Goal: Task Accomplishment & Management: Manage account settings

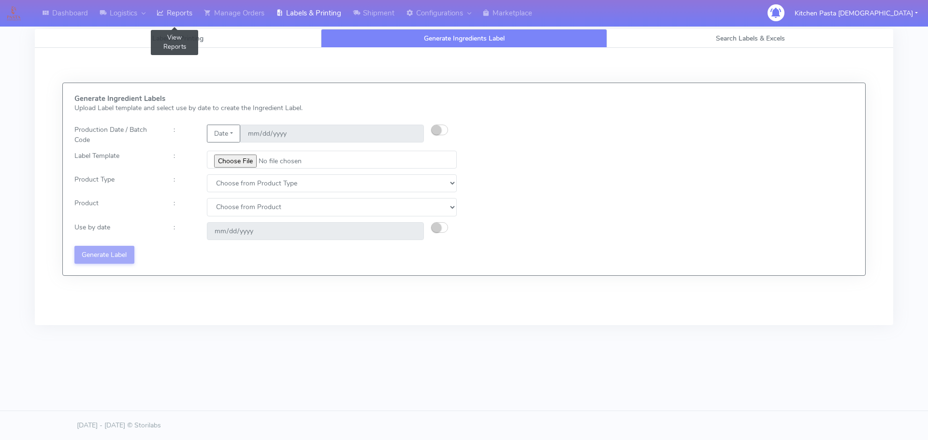
click at [188, 11] on link "Reports" at bounding box center [174, 13] width 47 height 27
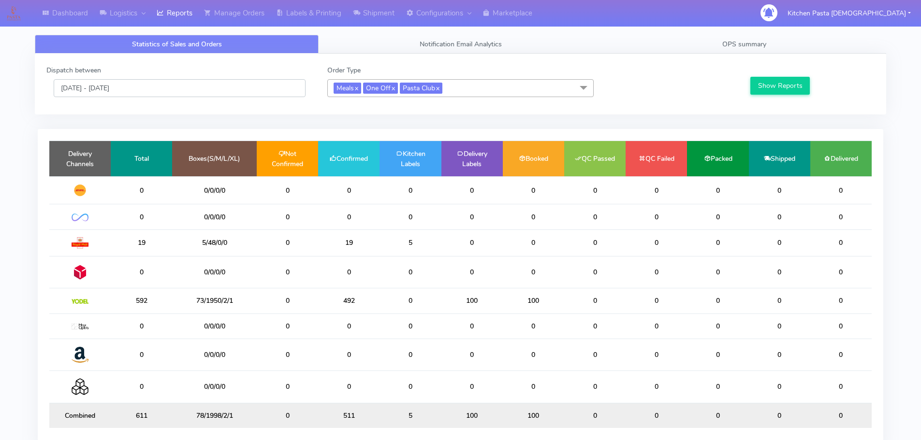
click at [93, 85] on input "[DATE] - [DATE]" at bounding box center [180, 88] width 252 height 18
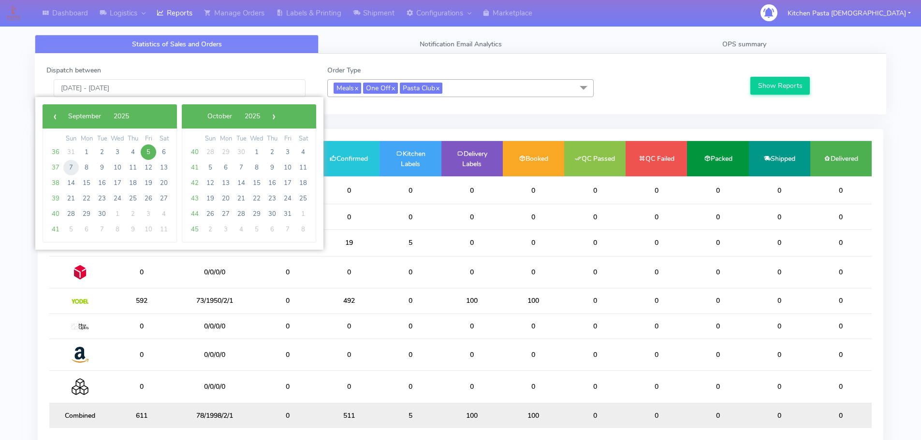
click at [69, 166] on span "7" at bounding box center [70, 167] width 15 height 15
type input "[DATE] - [DATE]"
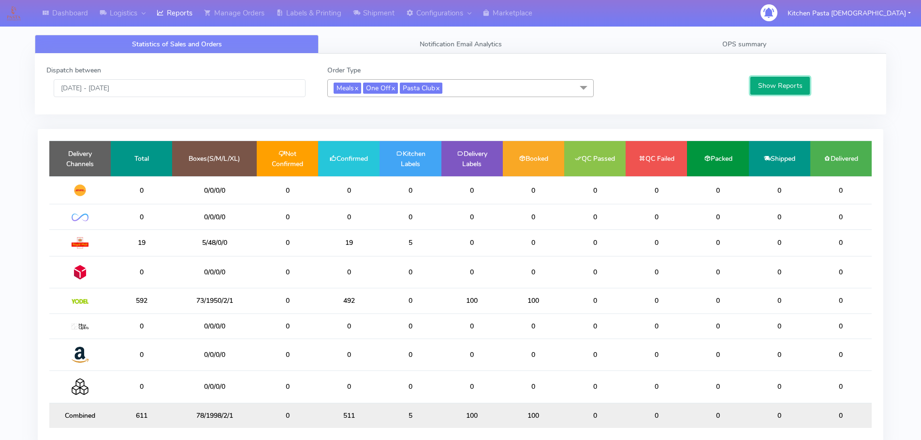
click at [775, 81] on button "Show Reports" at bounding box center [779, 86] width 59 height 18
click at [717, 49] on link "OPS summary" at bounding box center [744, 44] width 284 height 19
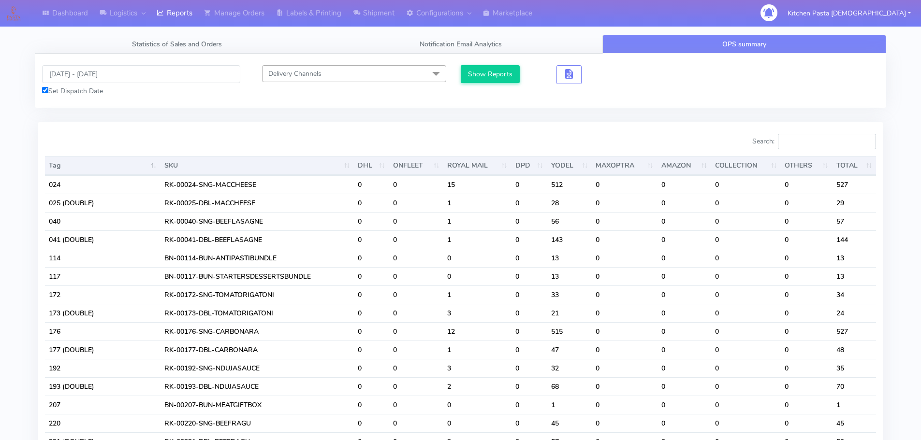
click at [825, 144] on input "Search:" at bounding box center [827, 141] width 98 height 15
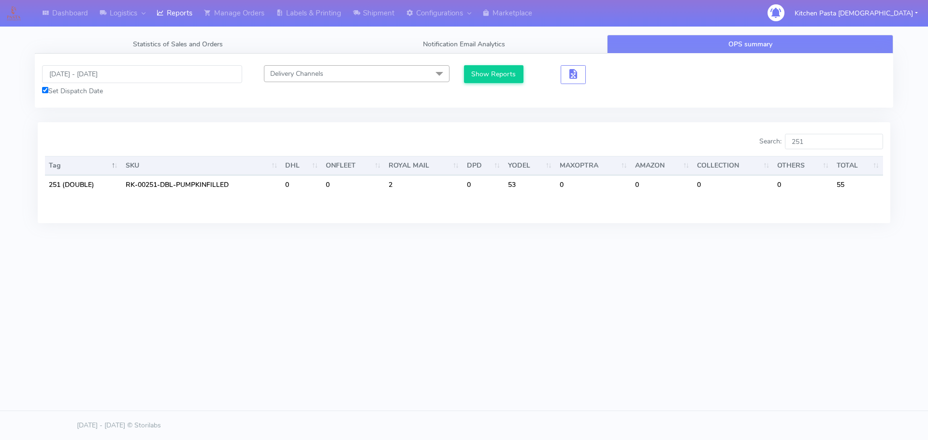
drag, startPoint x: 928, startPoint y: 100, endPoint x: 909, endPoint y: 5, distance: 96.1
click at [928, 100] on div "Dashboard Logistics [GEOGRAPHIC_DATA] Logistics Reports Manage Orders Labels & …" at bounding box center [464, 134] width 928 height 235
click at [819, 140] on input "251" at bounding box center [834, 141] width 98 height 15
type input "2"
type input "[PERSON_NAME]"
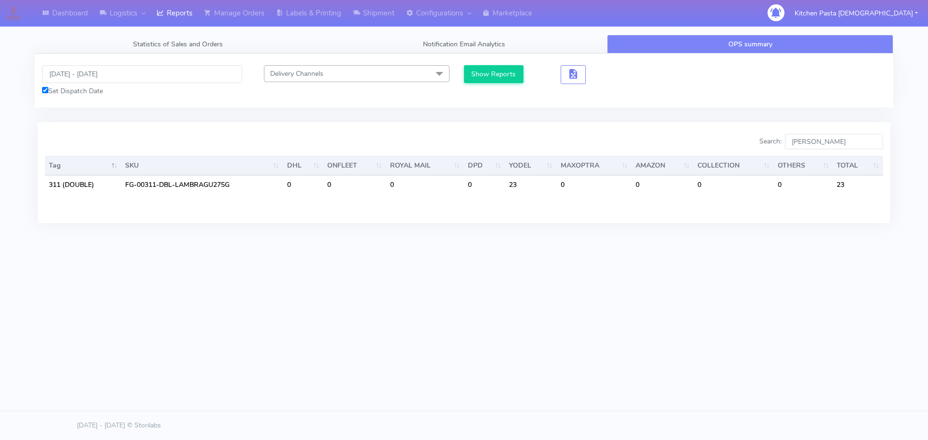
click at [499, 247] on div "Statistics of Sales and Orders Notification Email Analytics OPS summary Dispatc…" at bounding box center [464, 143] width 873 height 217
click at [160, 8] on icon at bounding box center [160, 13] width 7 height 10
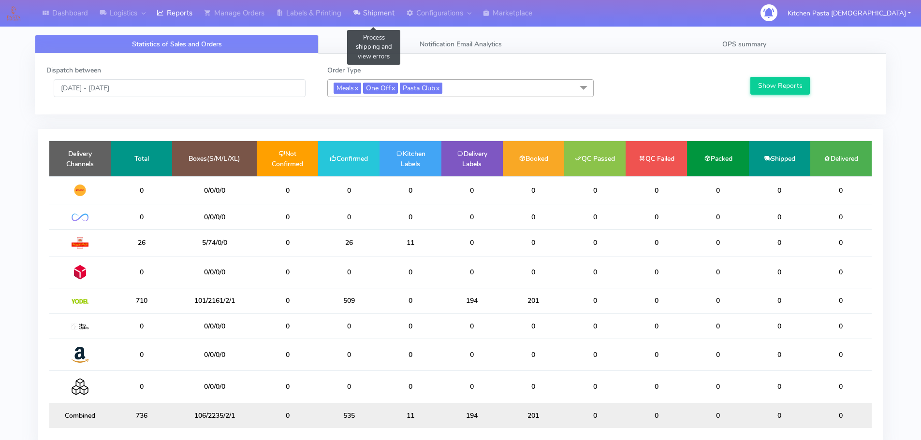
click at [398, 8] on link "Shipment" at bounding box center [373, 13] width 53 height 27
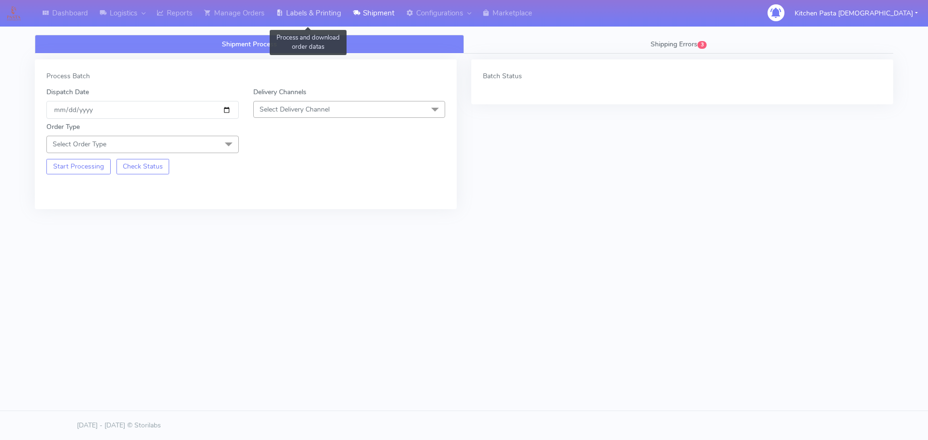
click at [307, 11] on link "Labels & Printing" at bounding box center [308, 13] width 77 height 27
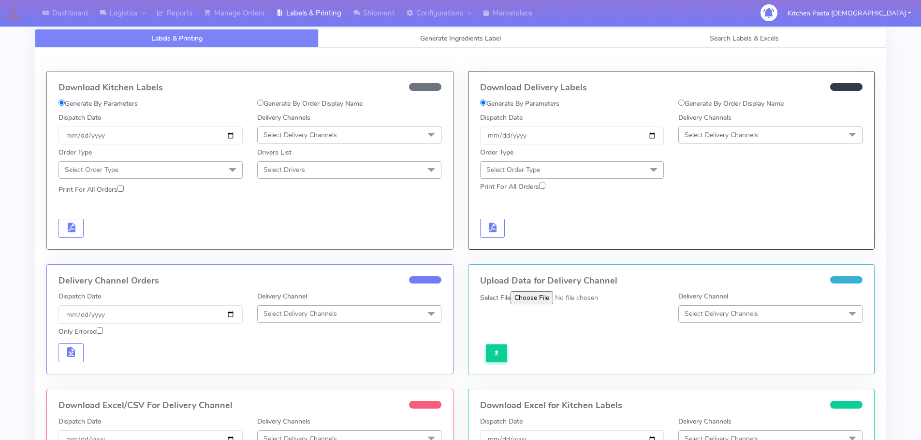
click at [303, 140] on span "Select Delivery Channels" at bounding box center [349, 135] width 184 height 17
click at [293, 205] on li "Royal Mail" at bounding box center [349, 212] width 183 height 16
click at [209, 180] on div at bounding box center [249, 180] width 397 height 3
click at [208, 168] on span "Select Order Type" at bounding box center [150, 169] width 184 height 17
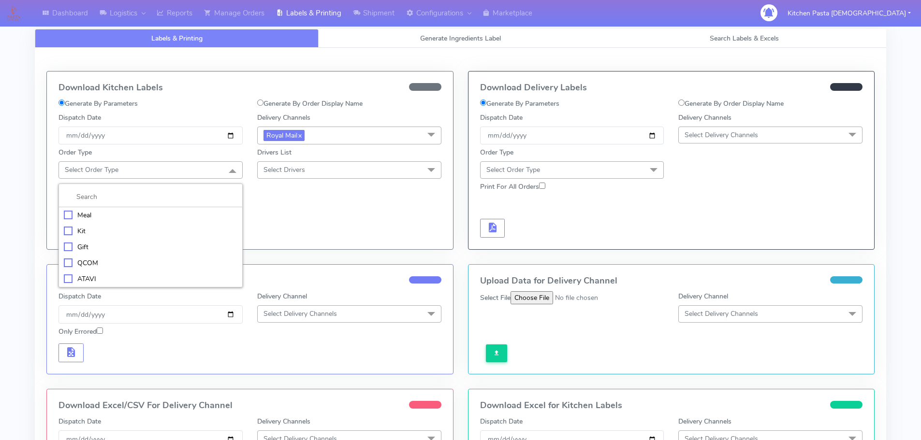
click at [134, 217] on div "Meal" at bounding box center [151, 215] width 174 height 10
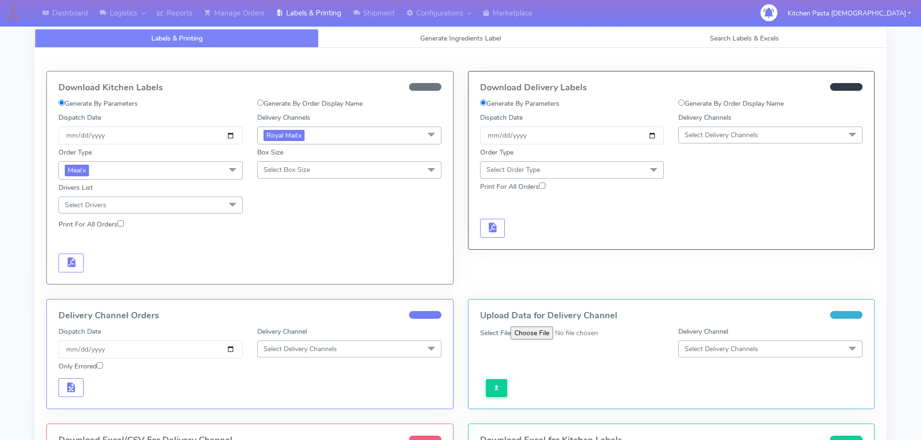
click at [295, 171] on span "Select Box Size" at bounding box center [286, 169] width 46 height 9
click at [280, 278] on div "Mega" at bounding box center [349, 279] width 174 height 10
click at [75, 254] on button "button" at bounding box center [70, 263] width 25 height 19
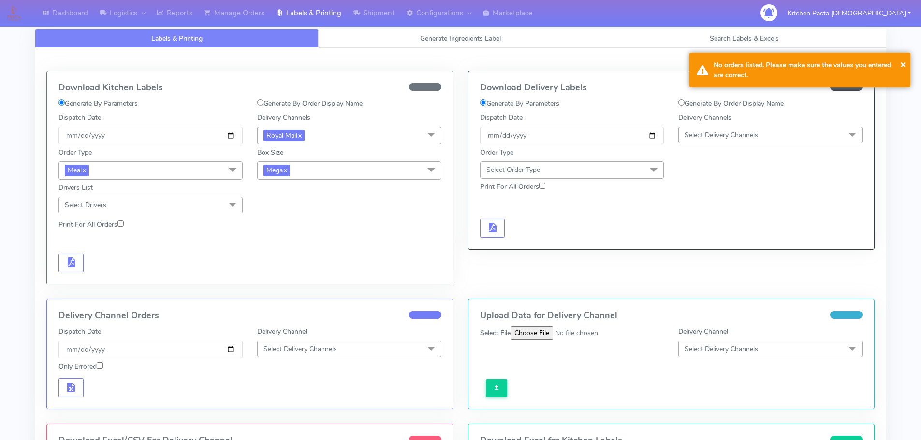
click at [299, 176] on span "Mega x" at bounding box center [349, 170] width 184 height 18
click at [298, 268] on div "Large" at bounding box center [349, 264] width 174 height 10
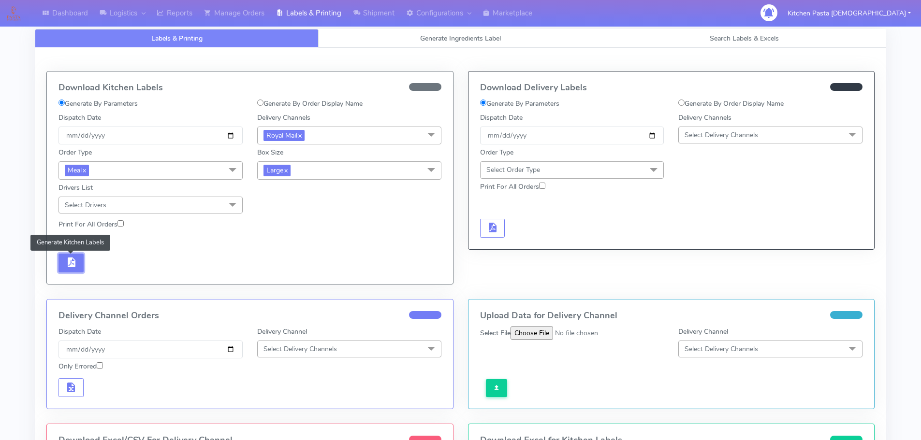
click at [80, 261] on button "button" at bounding box center [70, 263] width 25 height 19
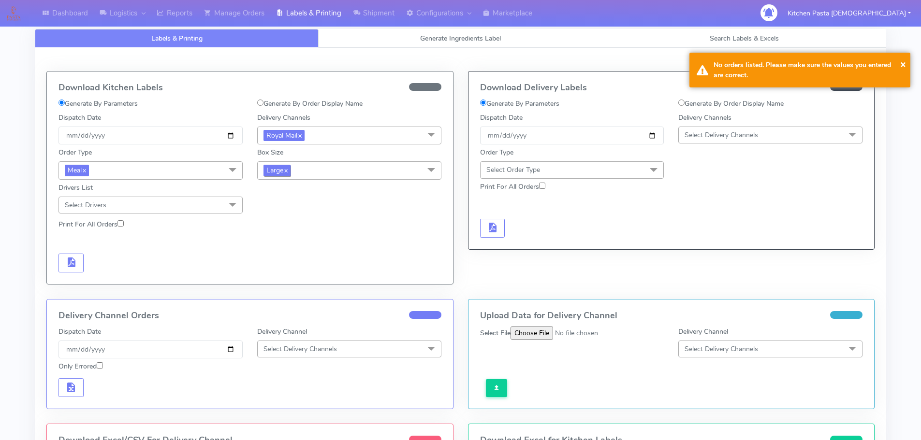
click at [277, 167] on span "Large x" at bounding box center [276, 170] width 27 height 11
click at [292, 250] on div "Medium" at bounding box center [349, 248] width 174 height 10
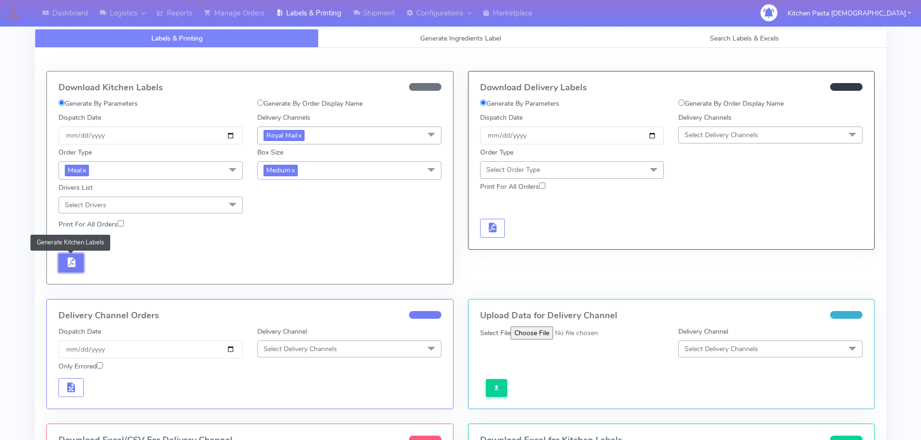
click at [68, 260] on span "button" at bounding box center [71, 264] width 12 height 9
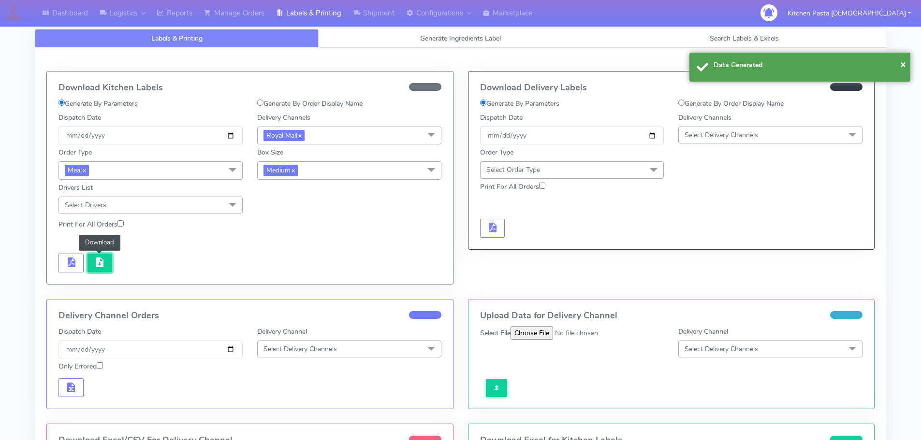
click at [104, 263] on span "button" at bounding box center [100, 264] width 12 height 9
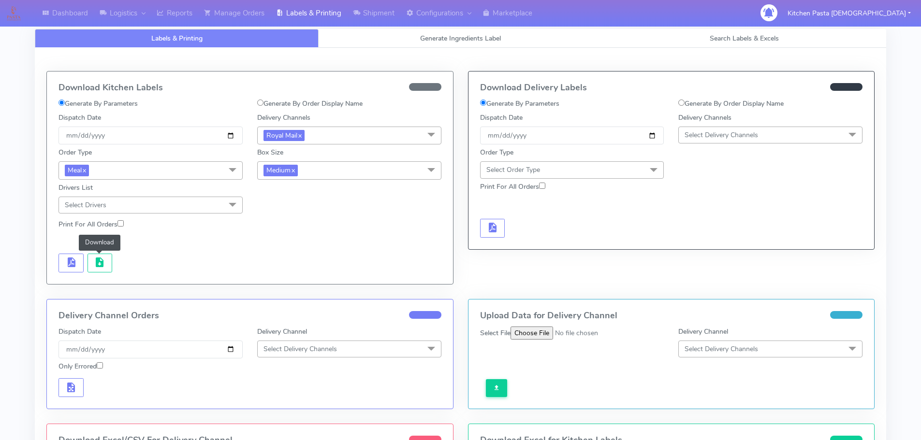
click at [296, 177] on span "Medium x" at bounding box center [349, 170] width 184 height 18
click at [294, 219] on div "Small" at bounding box center [349, 216] width 174 height 10
click at [80, 261] on button "button" at bounding box center [70, 263] width 25 height 19
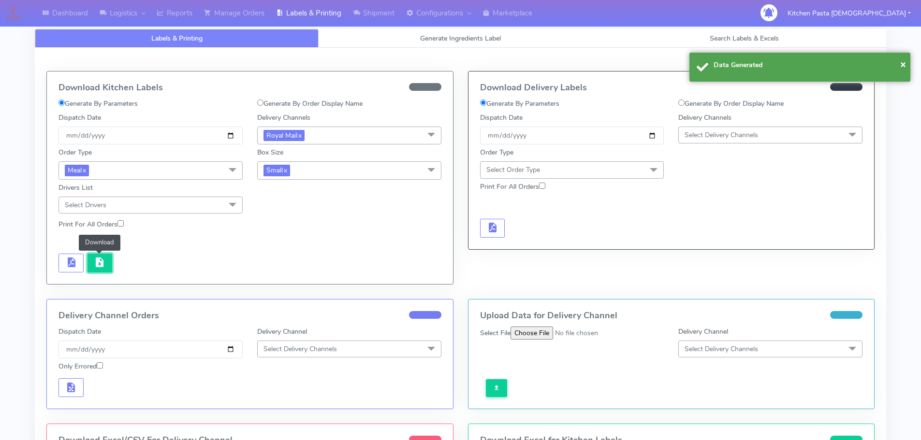
click at [94, 263] on span "button" at bounding box center [100, 264] width 12 height 9
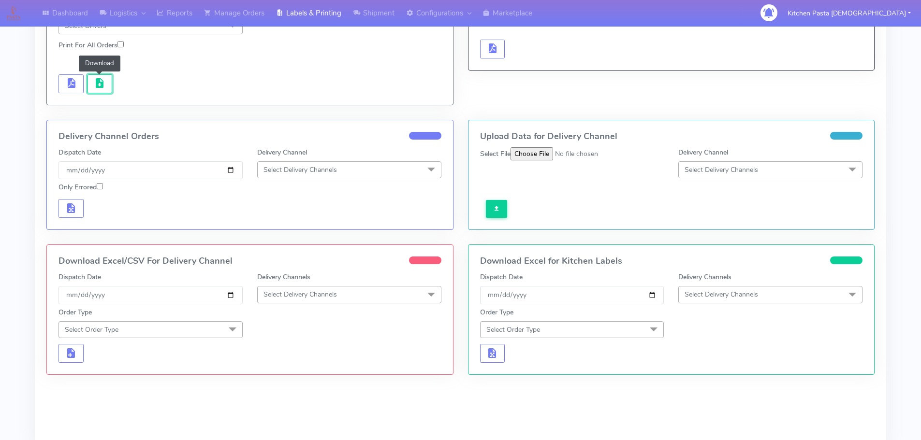
scroll to position [182, 0]
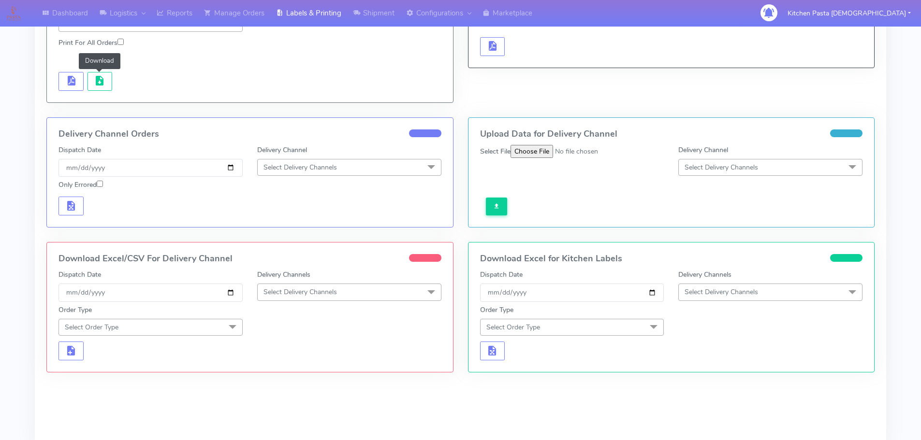
click at [334, 285] on span "Select Delivery Channels" at bounding box center [349, 292] width 184 height 17
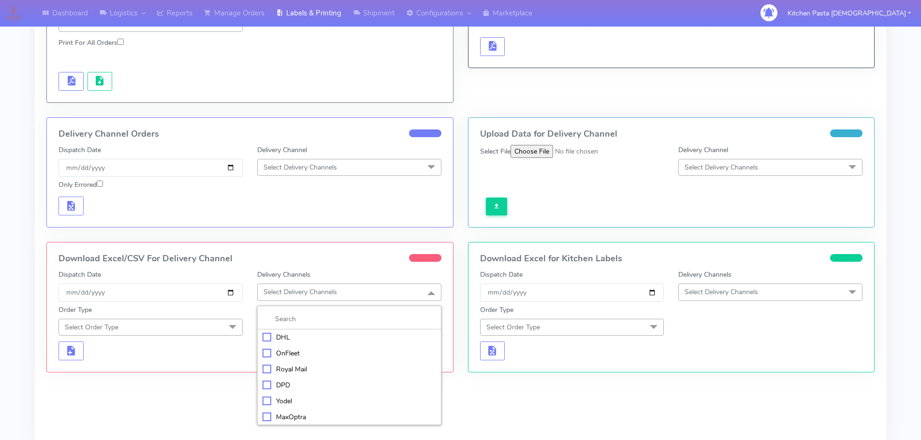
click at [279, 405] on div "Yodel" at bounding box center [349, 401] width 174 height 10
checkbox input "true"
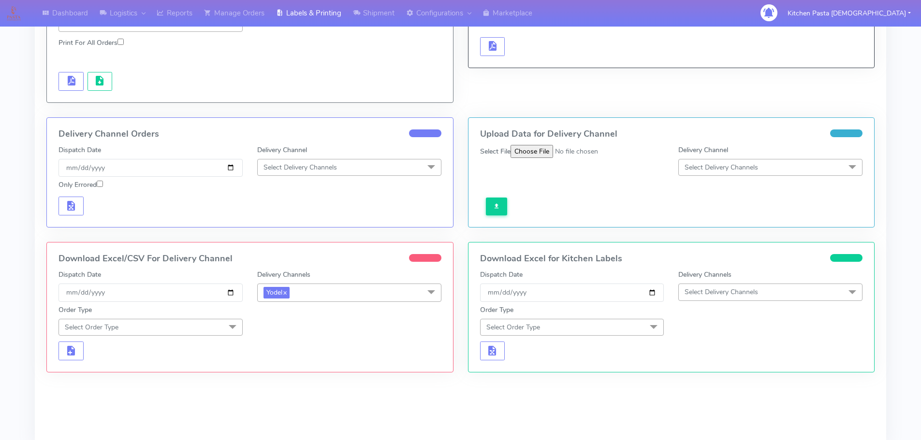
click at [297, 295] on span "Yodel x" at bounding box center [349, 293] width 184 height 18
click at [302, 371] on div "Royal Mail" at bounding box center [349, 370] width 174 height 10
click at [199, 340] on div at bounding box center [249, 350] width 397 height 22
click at [163, 331] on span "Select Order Type" at bounding box center [150, 327] width 184 height 17
click at [79, 364] on li at bounding box center [150, 354] width 183 height 20
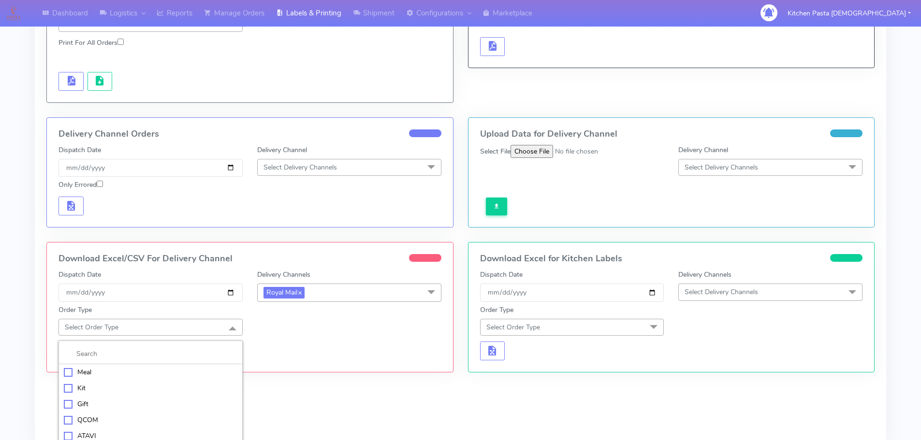
drag, startPoint x: 95, startPoint y: 367, endPoint x: 170, endPoint y: 362, distance: 75.6
click at [95, 366] on li "Meal" at bounding box center [150, 372] width 183 height 16
click at [313, 327] on span "Select Box Size" at bounding box center [349, 327] width 184 height 17
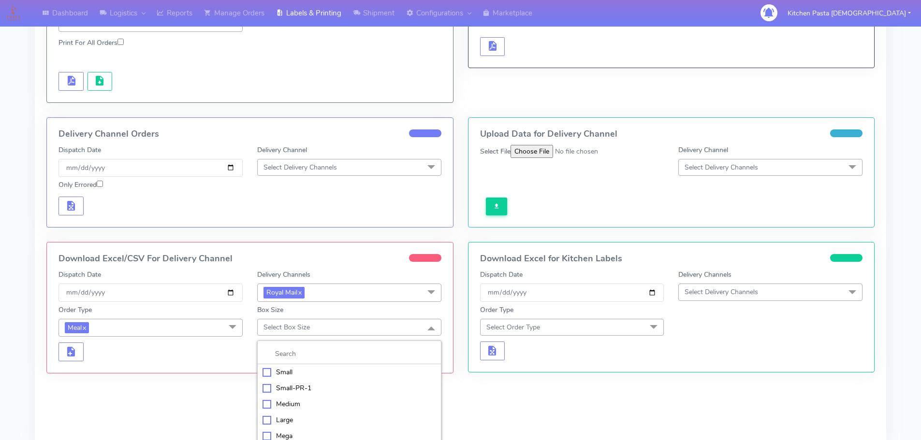
click at [292, 404] on div "Medium" at bounding box center [349, 404] width 174 height 10
click at [71, 364] on div "Download Excel/CSV For Delivery Channel Dispatch Date 2025-09-05 Delivery Chann…" at bounding box center [250, 308] width 406 height 130
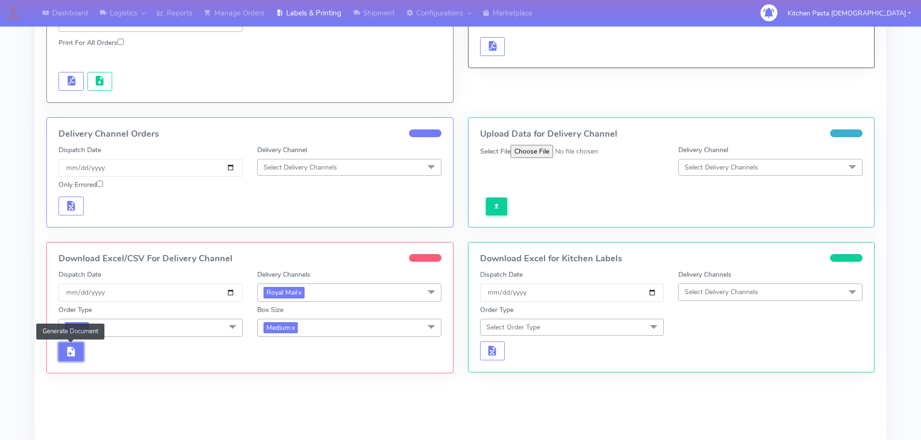
click at [71, 361] on button "button" at bounding box center [70, 352] width 25 height 19
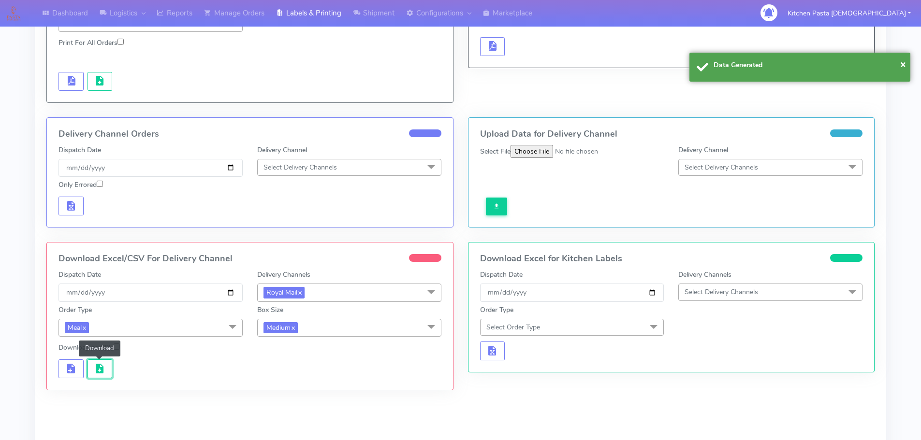
click at [102, 366] on span "button" at bounding box center [100, 370] width 12 height 9
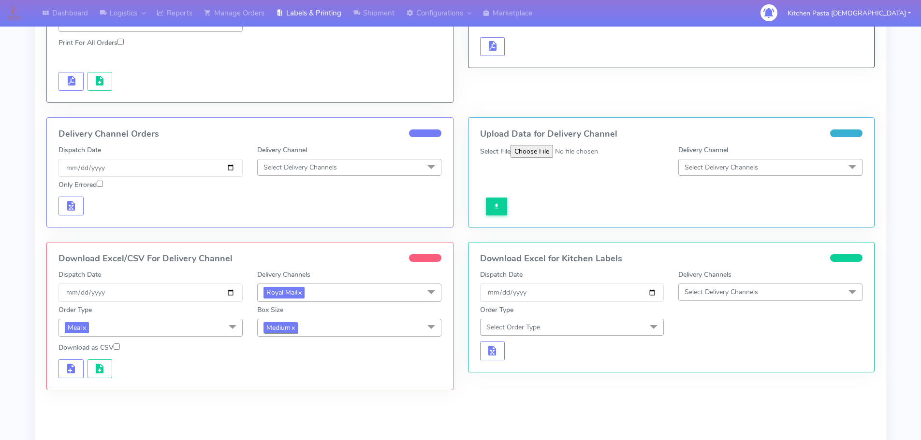
click at [298, 331] on span "Medium x" at bounding box center [280, 327] width 34 height 11
click at [288, 371] on div "Small" at bounding box center [349, 373] width 174 height 10
click at [80, 366] on button "button" at bounding box center [70, 369] width 25 height 19
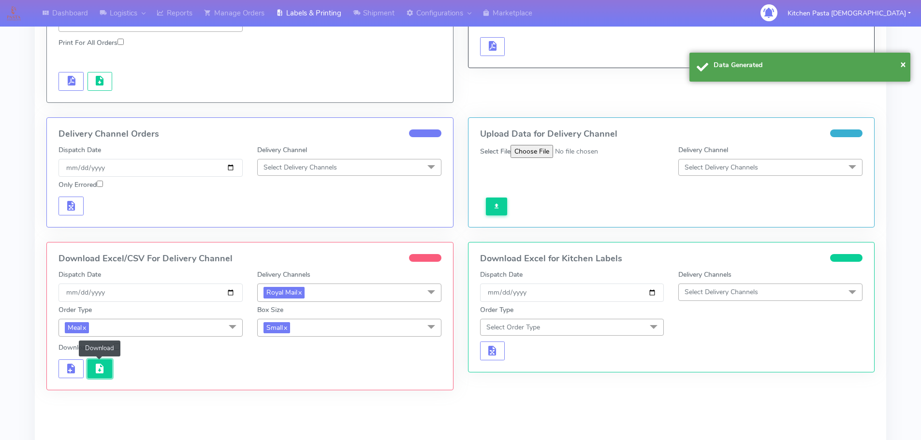
click at [99, 370] on span "button" at bounding box center [100, 370] width 12 height 9
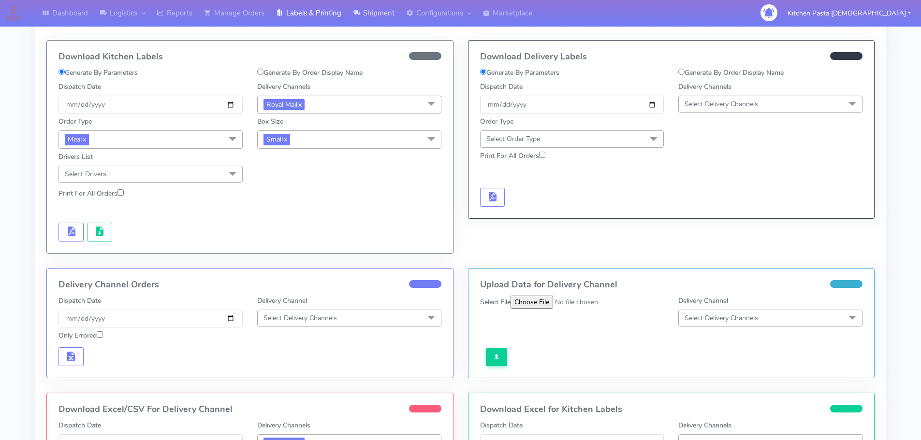
scroll to position [0, 0]
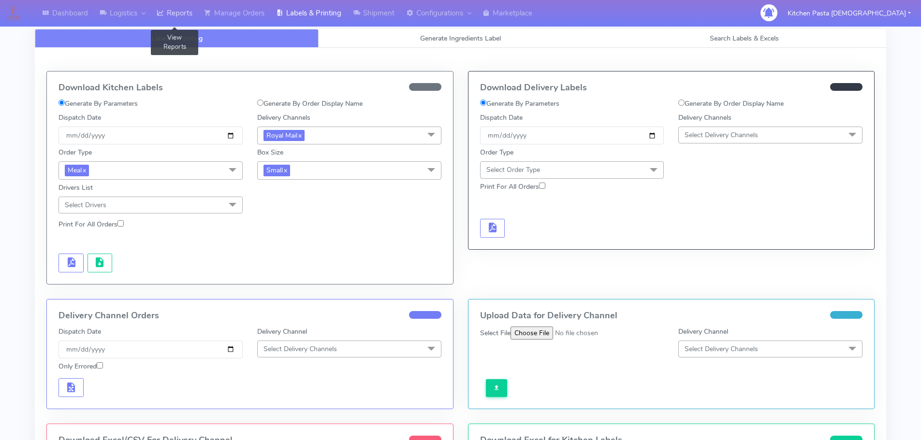
click at [184, 18] on link "Reports" at bounding box center [174, 13] width 47 height 27
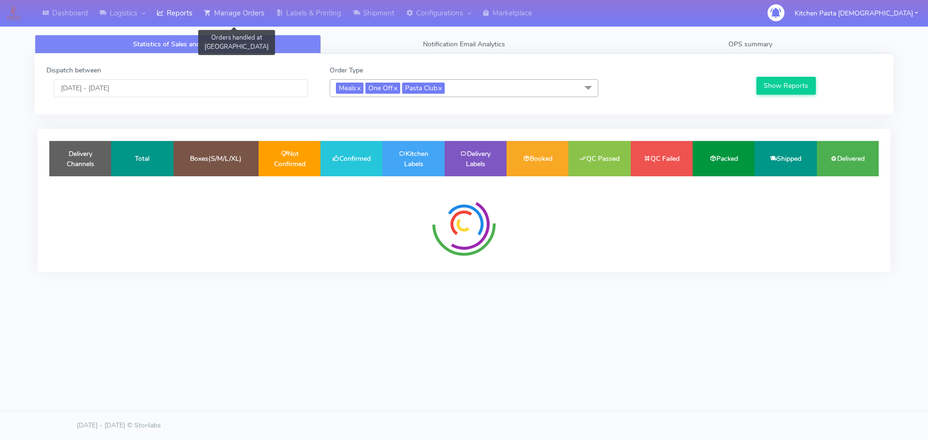
click at [246, 15] on link "Manage Orders" at bounding box center [234, 13] width 72 height 27
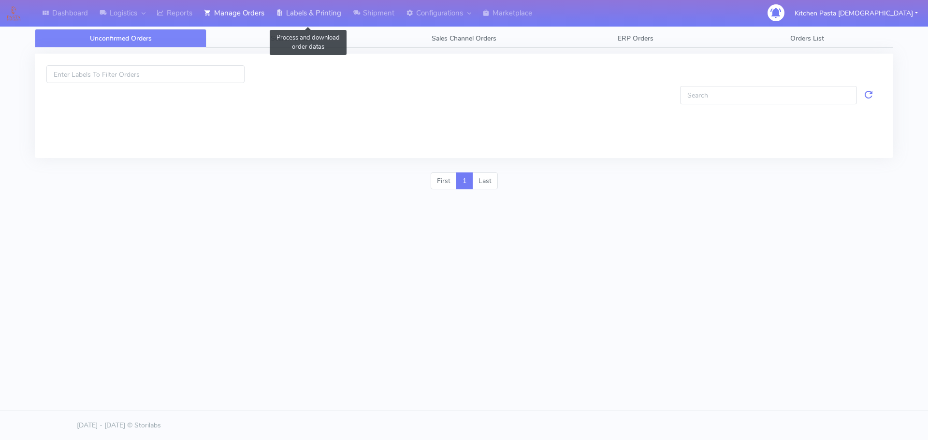
click at [299, 14] on link "Labels & Printing" at bounding box center [308, 13] width 77 height 27
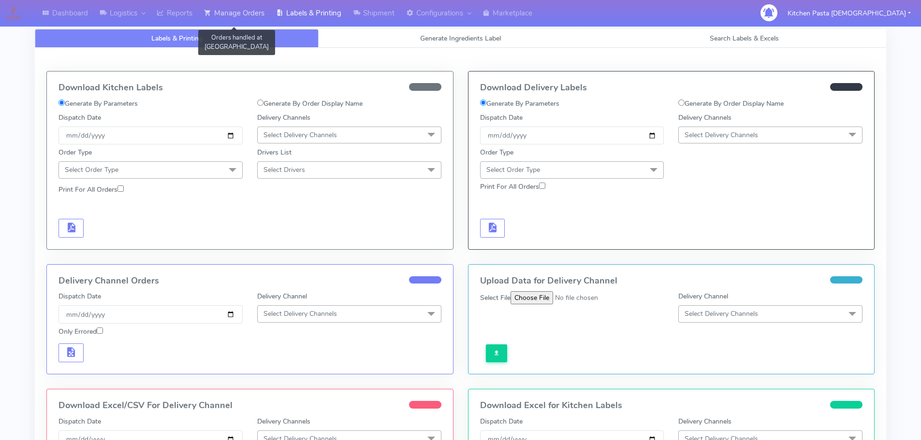
click at [246, 17] on link "Manage Orders" at bounding box center [234, 13] width 72 height 27
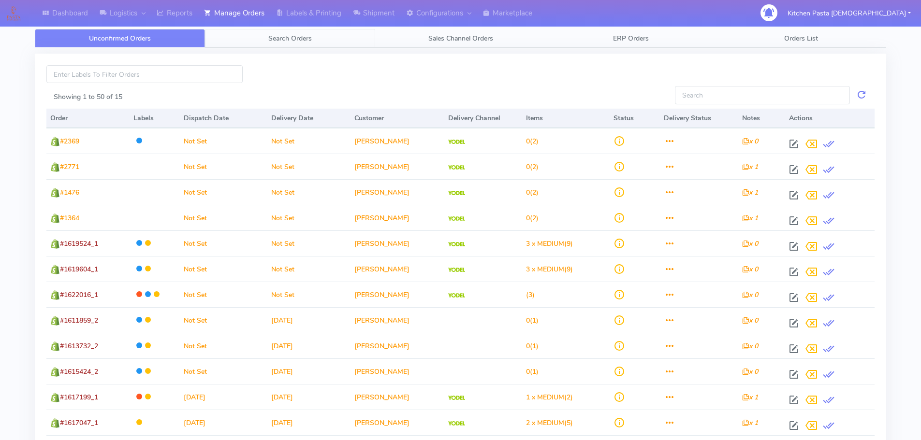
click at [307, 43] on link "Search Orders" at bounding box center [290, 38] width 170 height 19
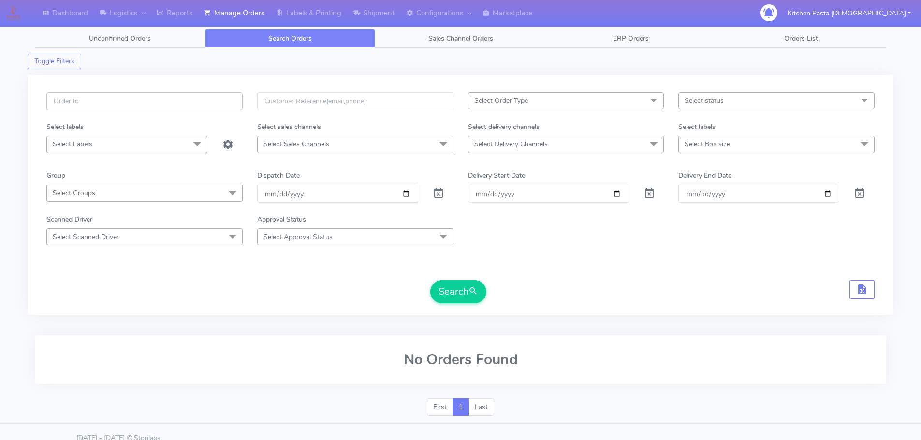
click at [140, 98] on input "text" at bounding box center [144, 101] width 196 height 18
paste input "#1622232"
type input "#1622232"
click at [457, 280] on button "Search" at bounding box center [458, 291] width 56 height 23
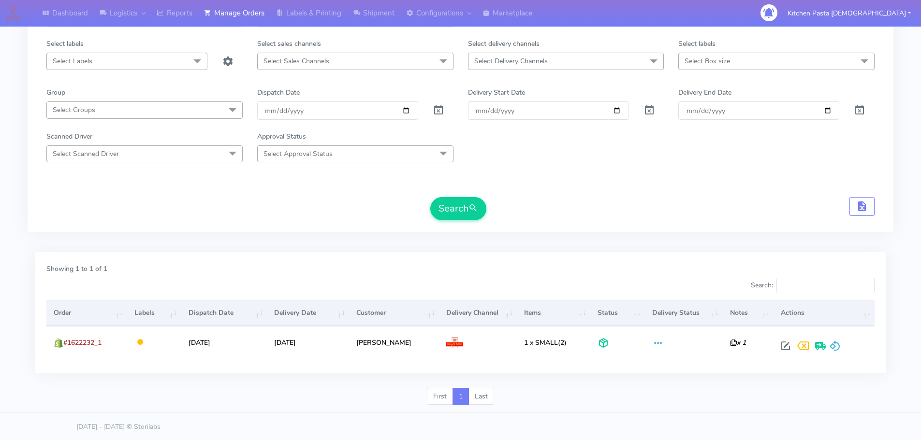
scroll to position [85, 0]
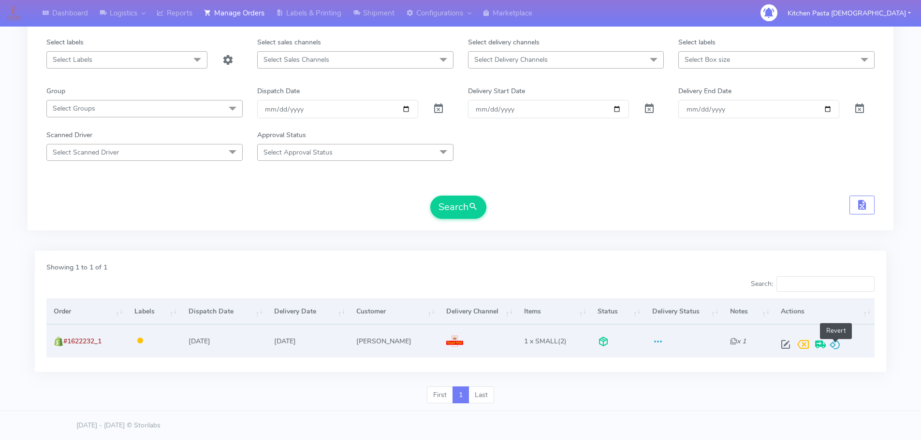
click at [833, 346] on span at bounding box center [835, 346] width 12 height 9
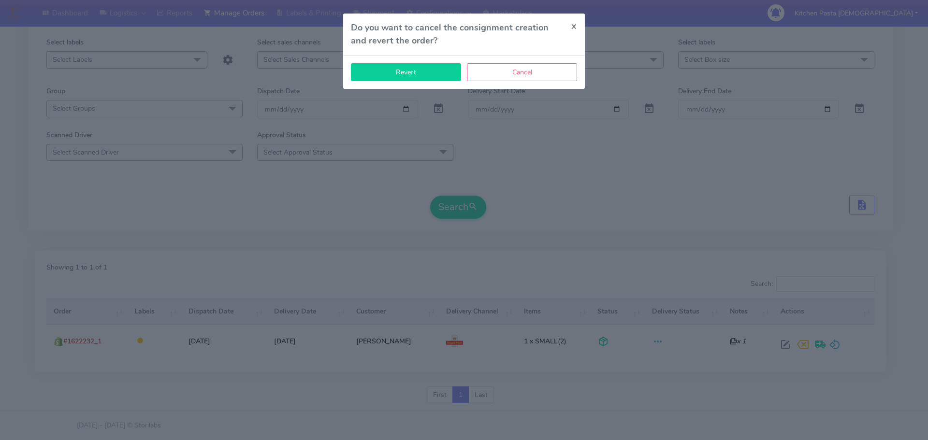
click at [429, 81] on button "Revert" at bounding box center [406, 72] width 110 height 18
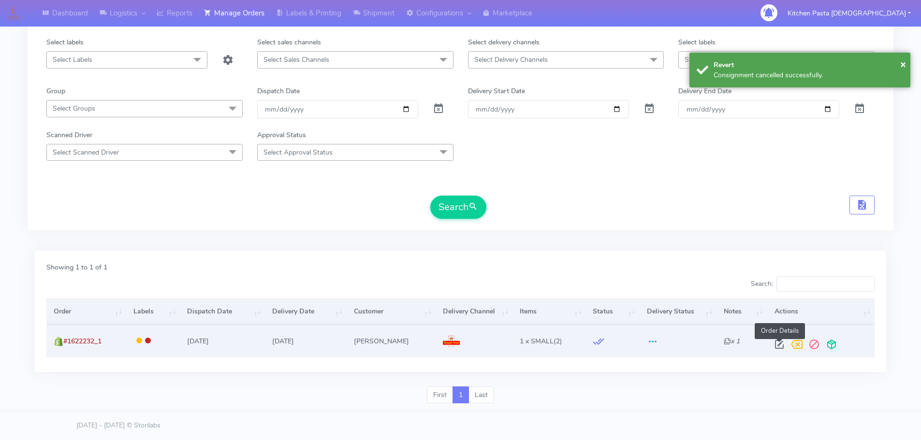
click at [784, 345] on span at bounding box center [778, 346] width 17 height 9
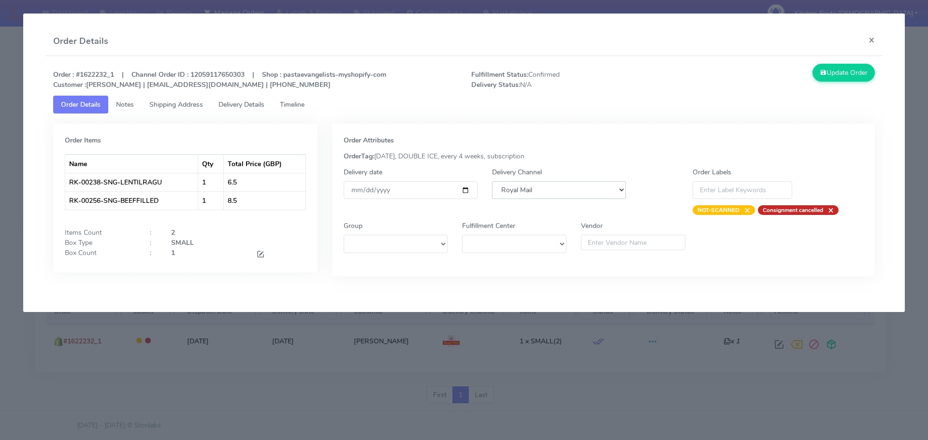
click at [547, 192] on select "DHL OnFleet Royal Mail DPD Yodel MaxOptra Amazon Collection" at bounding box center [559, 190] width 134 height 18
select select "5"
click at [492, 181] on select "DHL OnFleet Royal Mail DPD Yodel MaxOptra Amazon Collection" at bounding box center [559, 190] width 134 height 18
click at [843, 76] on button "Update Order" at bounding box center [843, 73] width 63 height 18
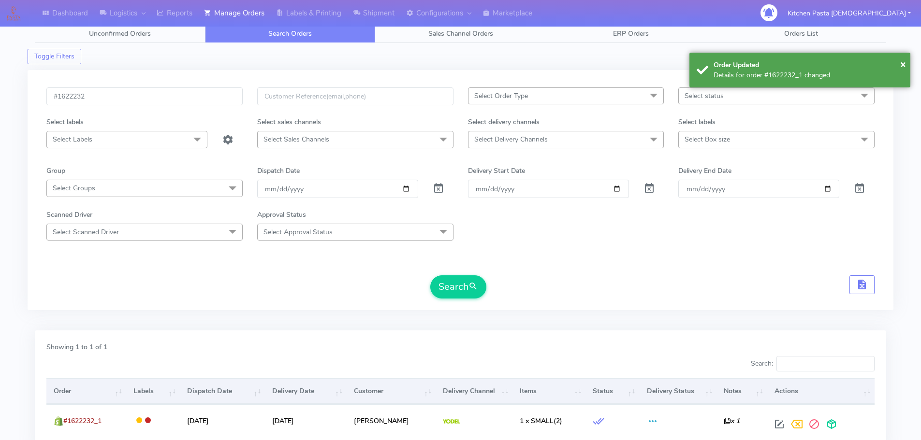
scroll to position [0, 0]
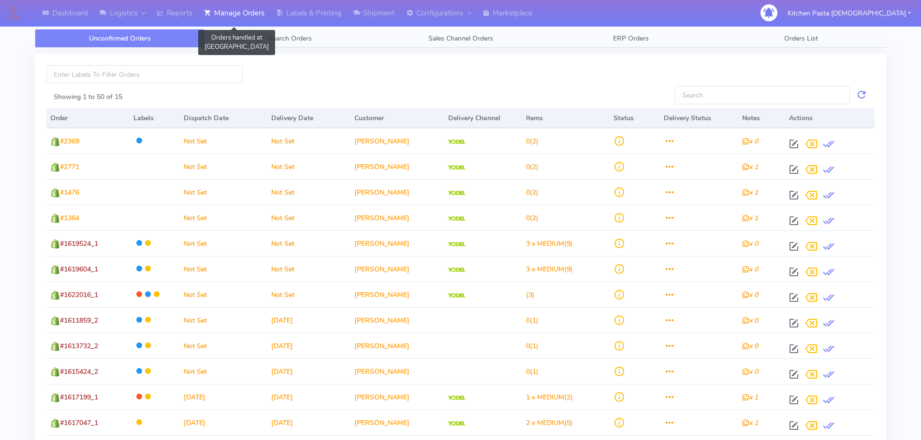
click at [236, 19] on link "Manage Orders" at bounding box center [234, 13] width 72 height 27
click at [285, 35] on span "Search Orders" at bounding box center [289, 38] width 43 height 9
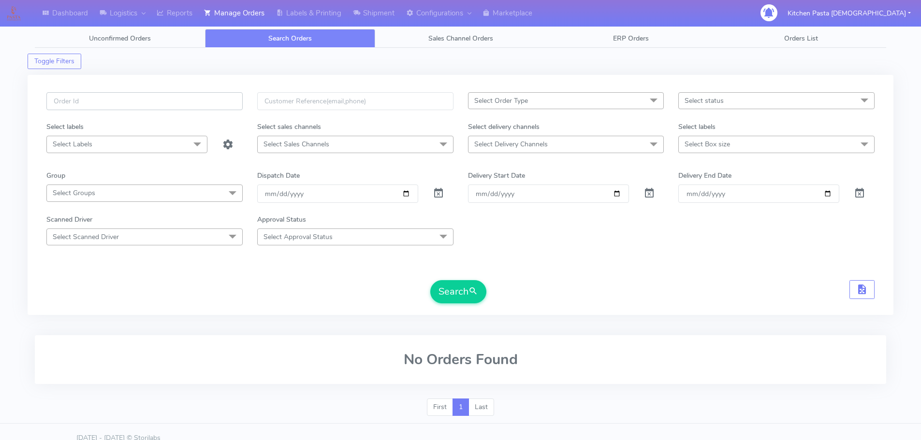
click at [150, 100] on input "text" at bounding box center [144, 101] width 196 height 18
paste input "#1622232"
click at [437, 286] on button "Search" at bounding box center [458, 291] width 56 height 23
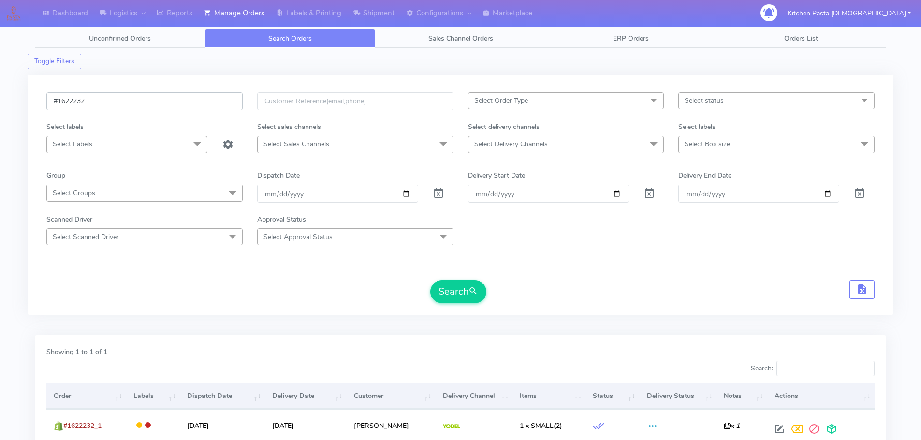
drag, startPoint x: 87, startPoint y: 99, endPoint x: 35, endPoint y: 98, distance: 52.2
click at [35, 98] on div "#1622232 Select Order Type Select All MEALS ATAVI One Off Pasta Club Gift Kit E…" at bounding box center [461, 195] width 866 height 240
paste input "50"
type input "#1622250"
click at [449, 301] on button "Search" at bounding box center [458, 291] width 56 height 23
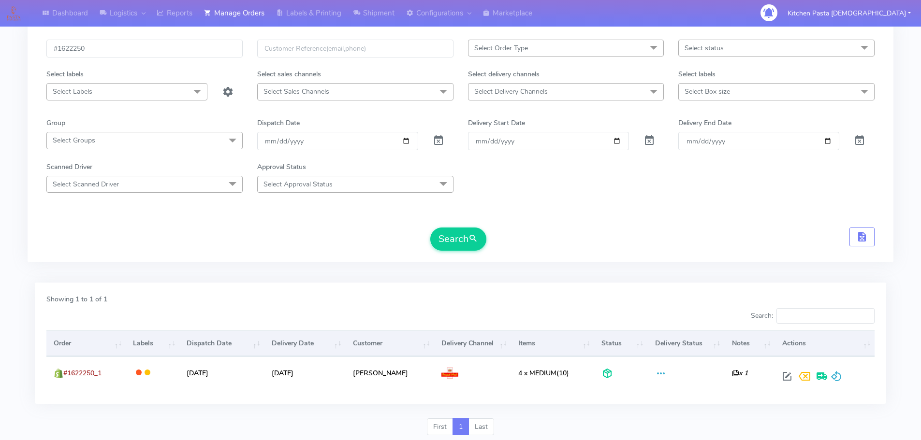
scroll to position [85, 0]
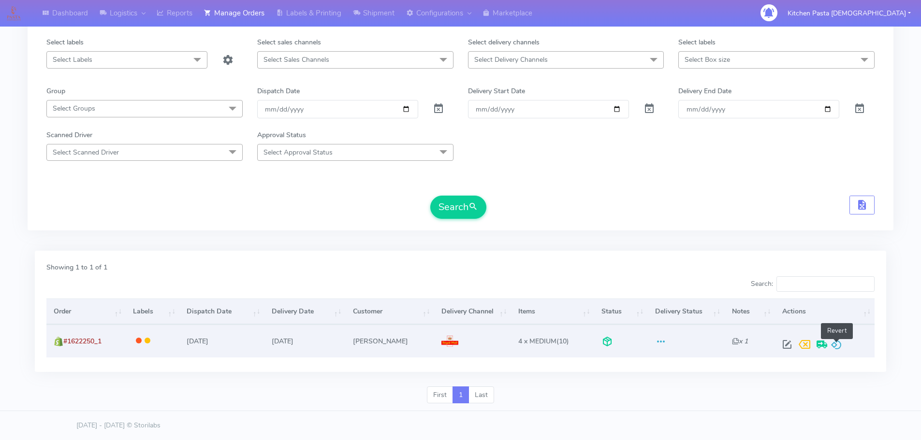
click at [839, 345] on span at bounding box center [836, 346] width 12 height 9
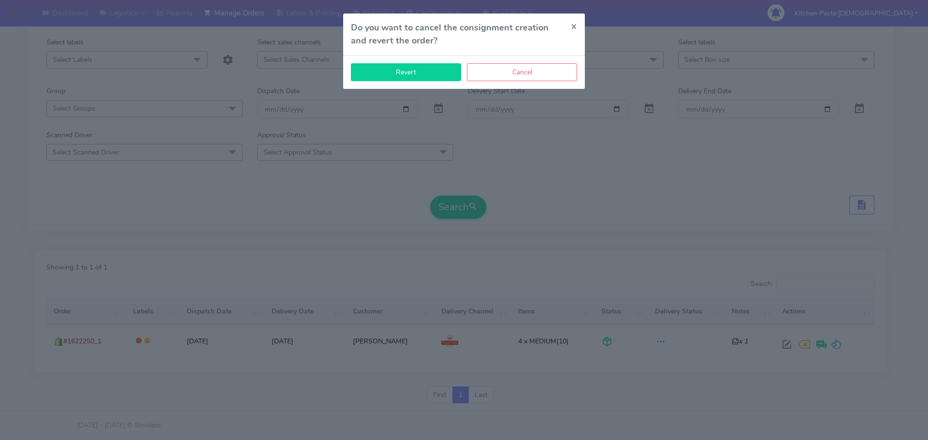
click at [420, 72] on button "Revert" at bounding box center [406, 72] width 110 height 18
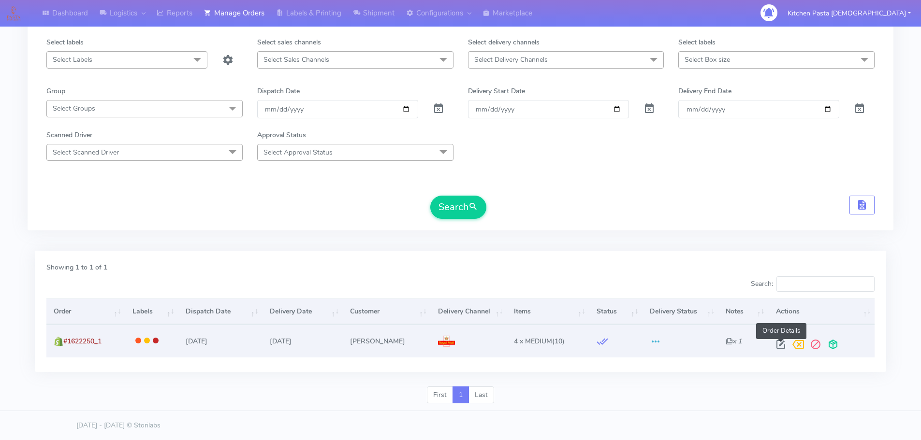
click at [785, 347] on span at bounding box center [780, 346] width 17 height 9
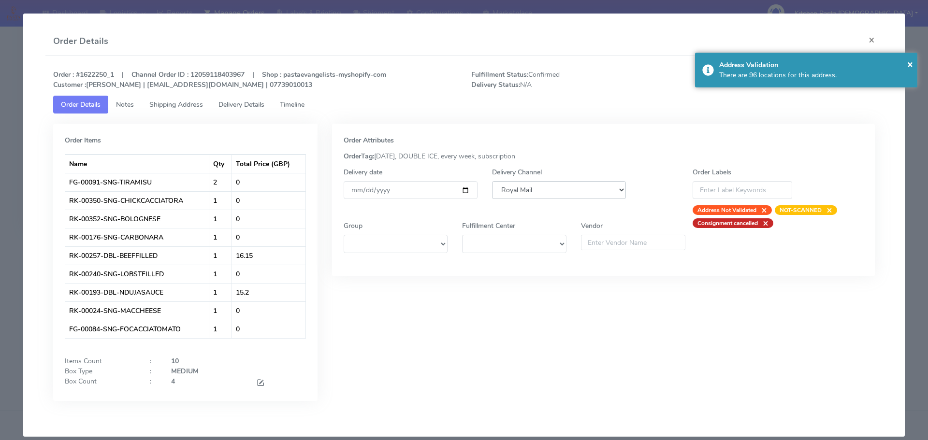
click at [599, 193] on select "DHL OnFleet Royal Mail DPD Yodel MaxOptra Amazon Collection" at bounding box center [559, 190] width 134 height 18
select select "5"
click at [492, 181] on select "DHL OnFleet Royal Mail DPD Yodel MaxOptra Amazon Collection" at bounding box center [559, 190] width 134 height 18
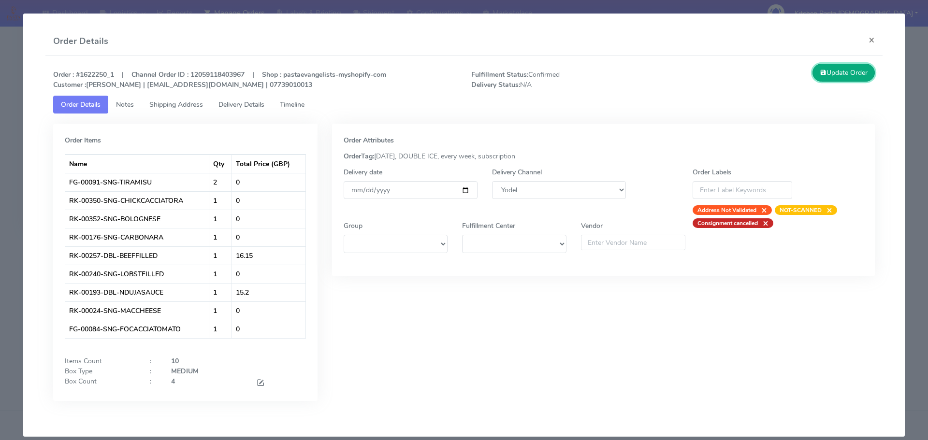
click at [831, 74] on button "Update Order" at bounding box center [843, 73] width 63 height 18
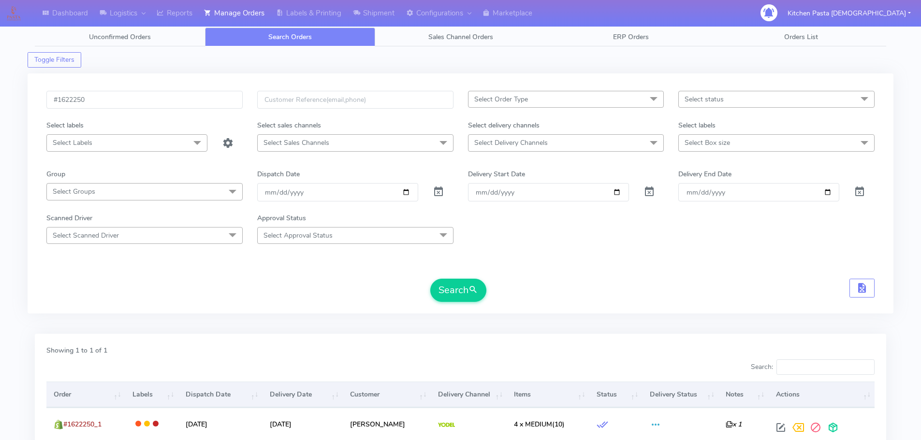
scroll to position [0, 0]
drag, startPoint x: 94, startPoint y: 99, endPoint x: 0, endPoint y: 96, distance: 94.3
click at [0, 96] on div "Dashboard Logistics London Logistics Reports Manage Orders Labels & Printing Sh…" at bounding box center [460, 256] width 921 height 478
paste input "#1620073"
type input "#1620073"
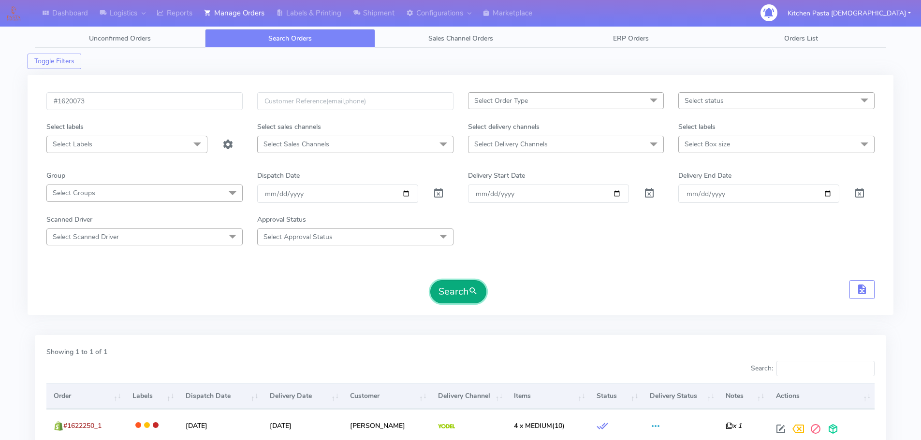
click at [459, 293] on button "Search" at bounding box center [458, 291] width 56 height 23
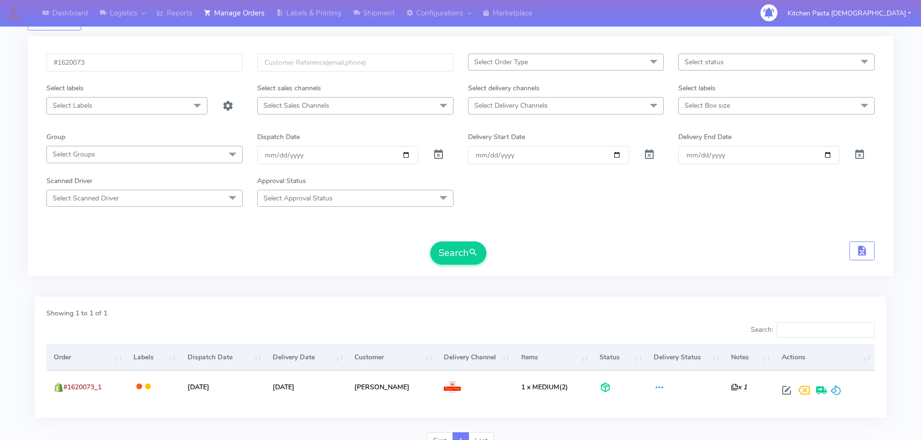
scroll to position [85, 0]
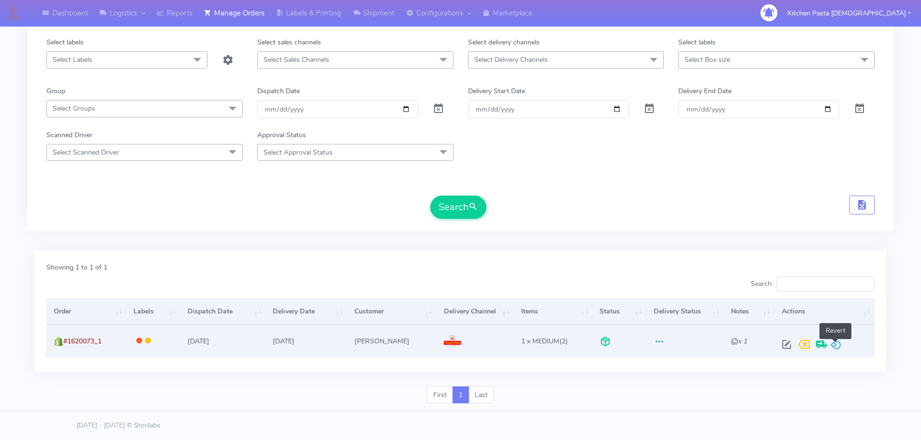
click at [833, 342] on span at bounding box center [836, 346] width 12 height 9
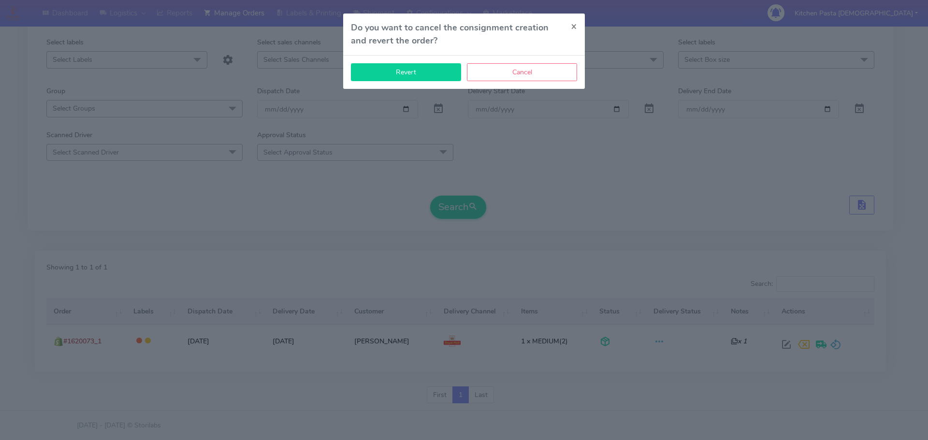
click at [423, 64] on button "Revert" at bounding box center [406, 72] width 110 height 18
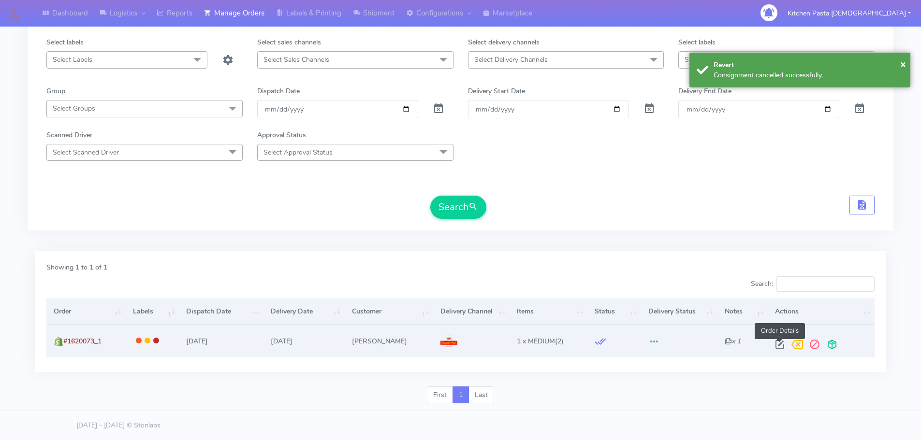
click at [777, 345] on span at bounding box center [779, 346] width 17 height 9
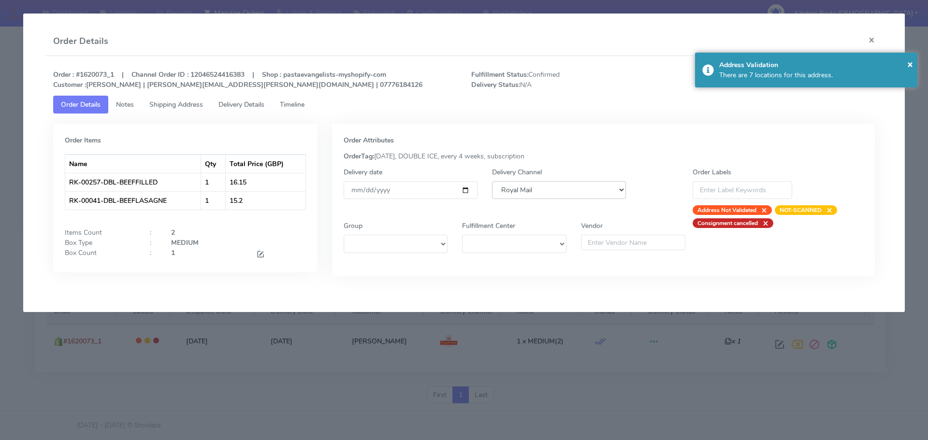
click at [524, 191] on select "DHL OnFleet Royal Mail DPD Yodel MaxOptra Amazon Collection" at bounding box center [559, 190] width 134 height 18
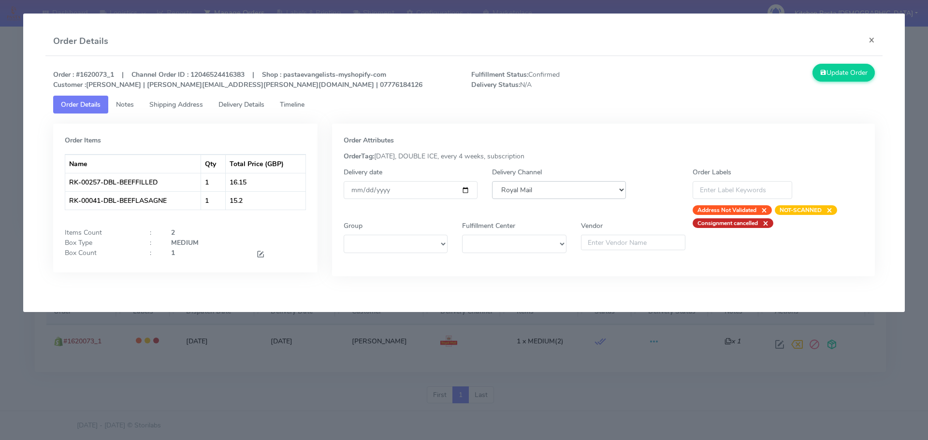
select select "5"
click at [492, 181] on select "DHL OnFleet Royal Mail DPD Yodel MaxOptra Amazon Collection" at bounding box center [559, 190] width 134 height 18
click at [831, 76] on button "Update Order" at bounding box center [843, 73] width 63 height 18
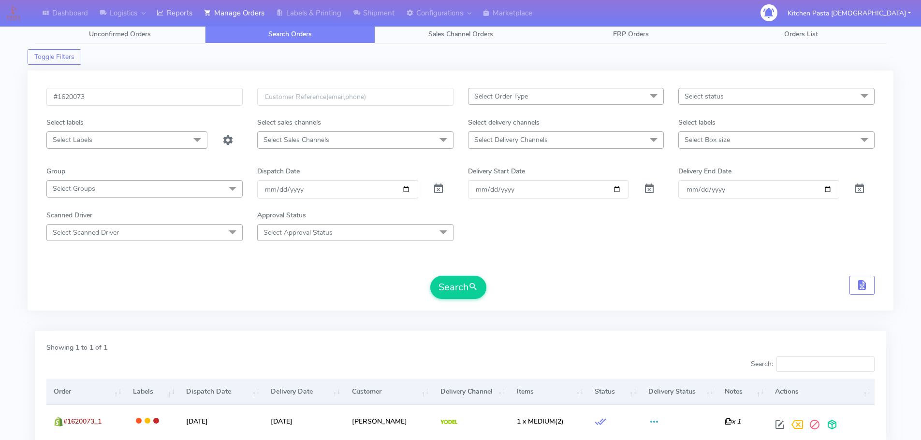
scroll to position [0, 0]
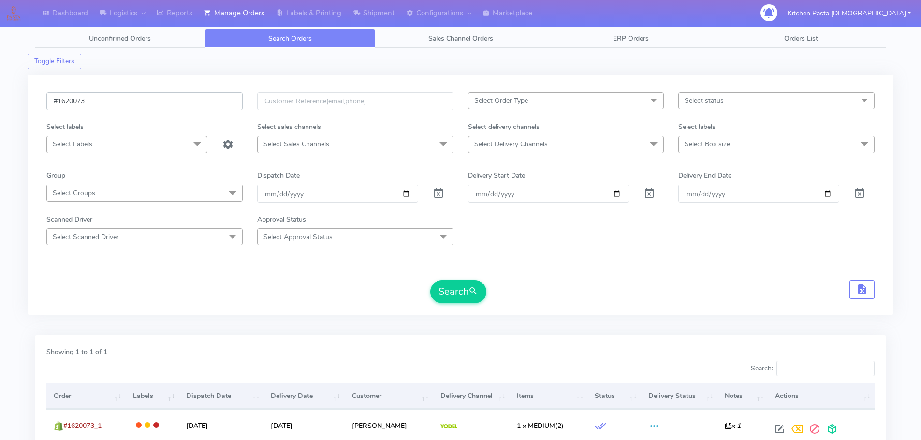
drag, startPoint x: 100, startPoint y: 101, endPoint x: 48, endPoint y: 104, distance: 51.8
click at [48, 104] on input "#1620073" at bounding box center [144, 101] width 196 height 18
click at [482, 298] on button "Search" at bounding box center [458, 291] width 56 height 23
drag, startPoint x: 112, startPoint y: 102, endPoint x: 50, endPoint y: 97, distance: 62.1
click at [50, 97] on input "#1620073" at bounding box center [144, 101] width 196 height 18
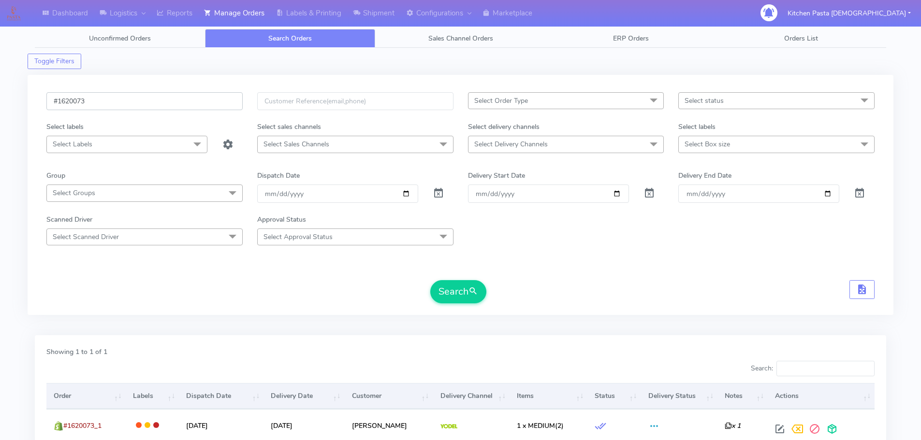
paste input "#1622232"
click at [430, 280] on button "Search" at bounding box center [458, 291] width 56 height 23
drag, startPoint x: 66, startPoint y: 106, endPoint x: 34, endPoint y: 106, distance: 31.4
click at [34, 106] on div "#1622232 Select Order Type Select All MEALS ATAVI One Off Pasta Club Gift Kit E…" at bounding box center [461, 195] width 866 height 240
paste input "0073_"
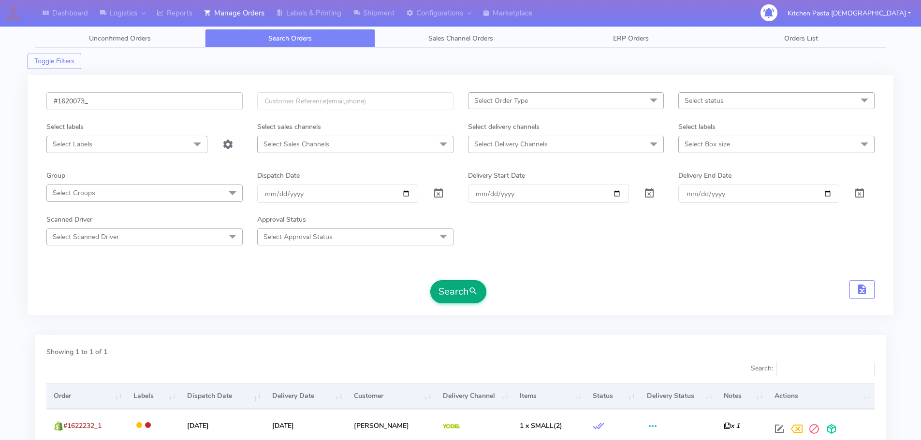
type input "#1620073_"
click at [473, 295] on span "submit" at bounding box center [473, 291] width 10 height 13
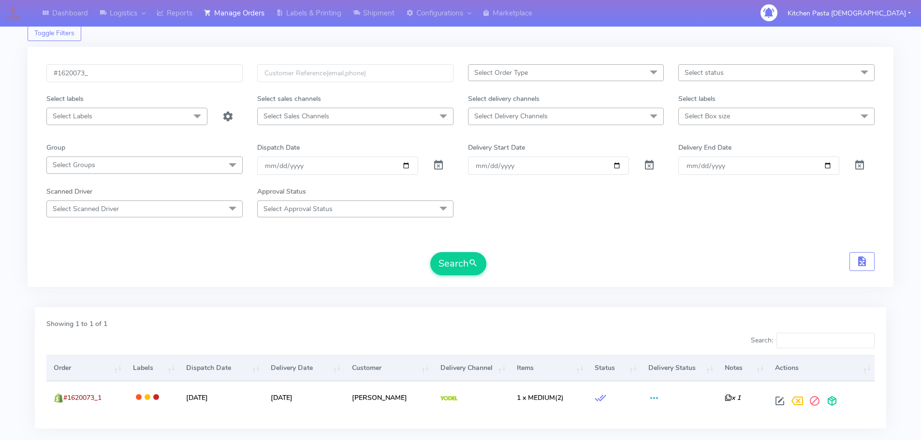
scroll to position [85, 0]
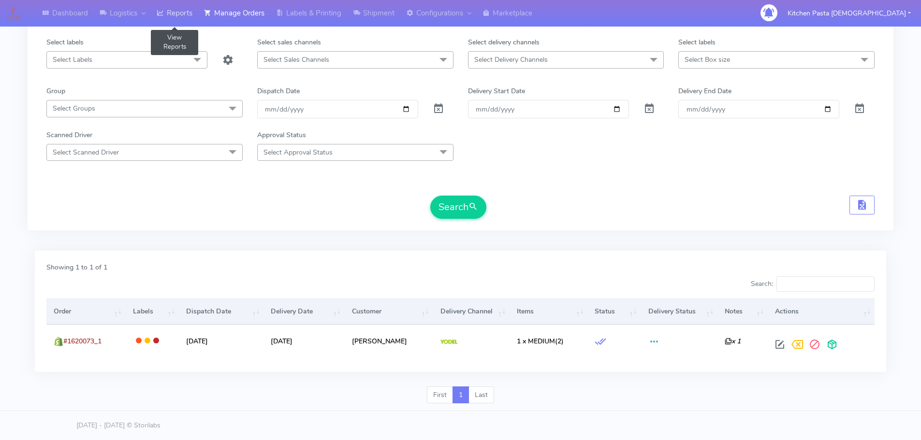
click at [168, 19] on link "Reports" at bounding box center [174, 13] width 47 height 27
